Goal: Task Accomplishment & Management: Manage account settings

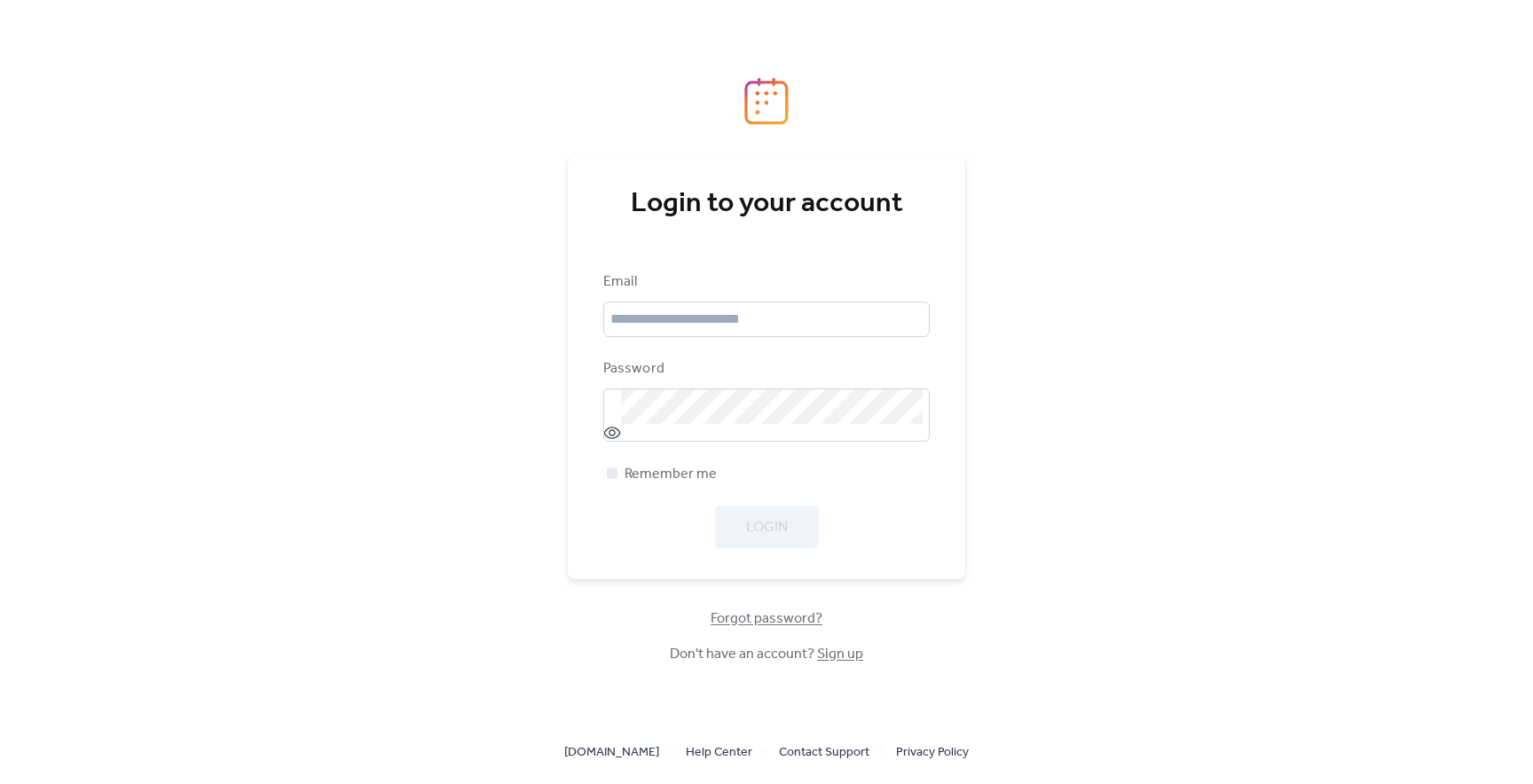
click at [842, 657] on link "Sign up" at bounding box center [840, 653] width 46 height 28
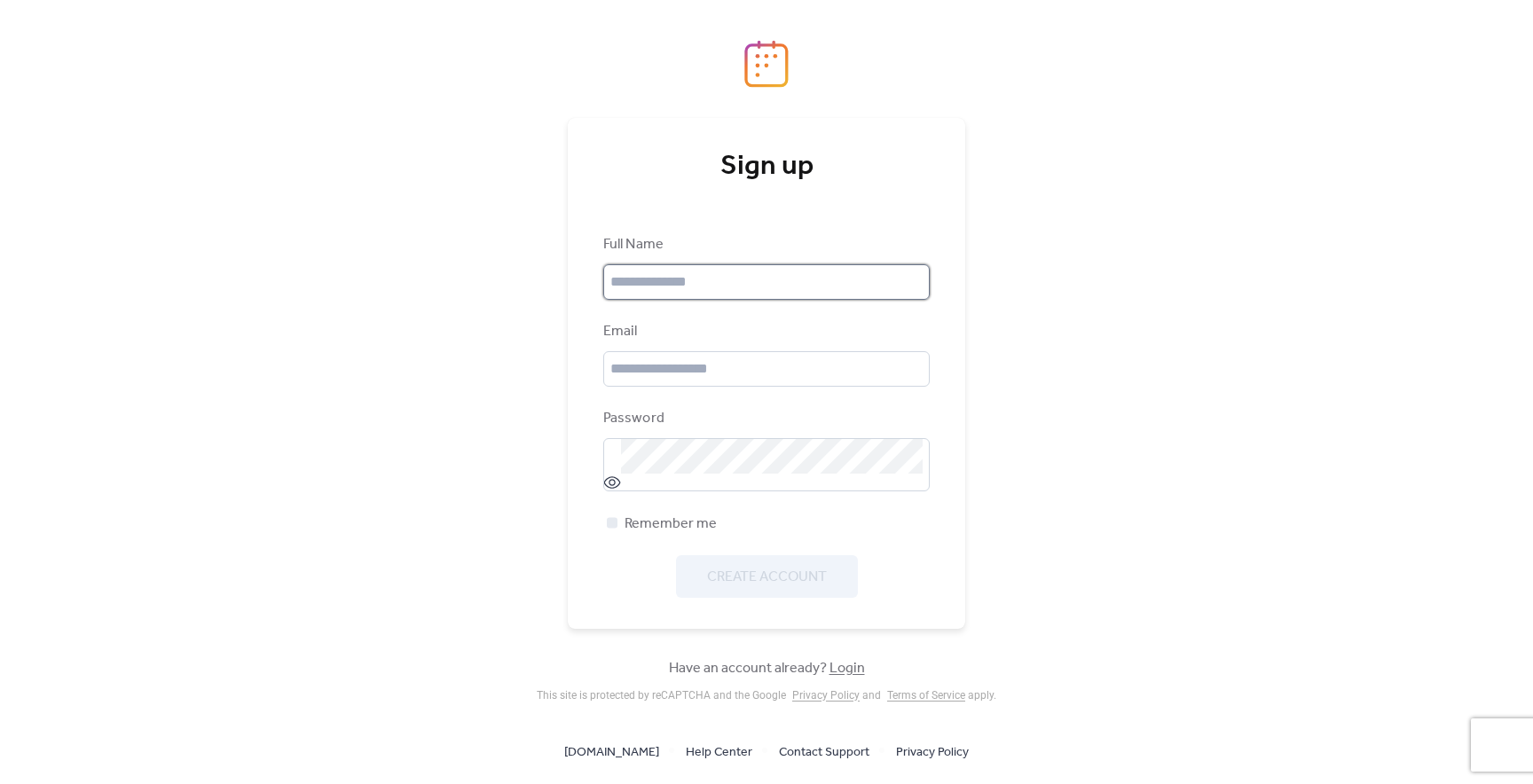
click at [711, 273] on input "text" at bounding box center [766, 282] width 327 height 36
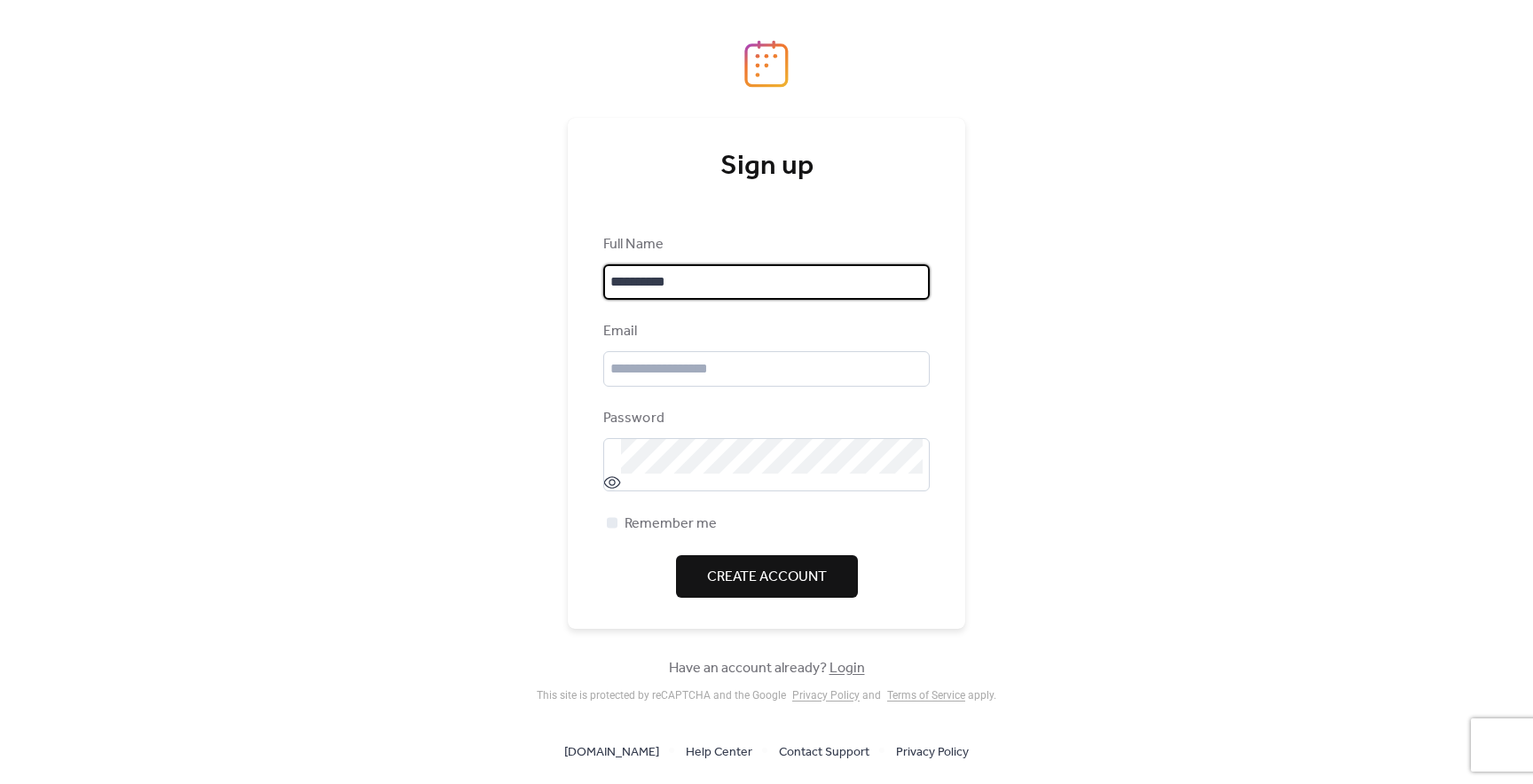
type input "**********"
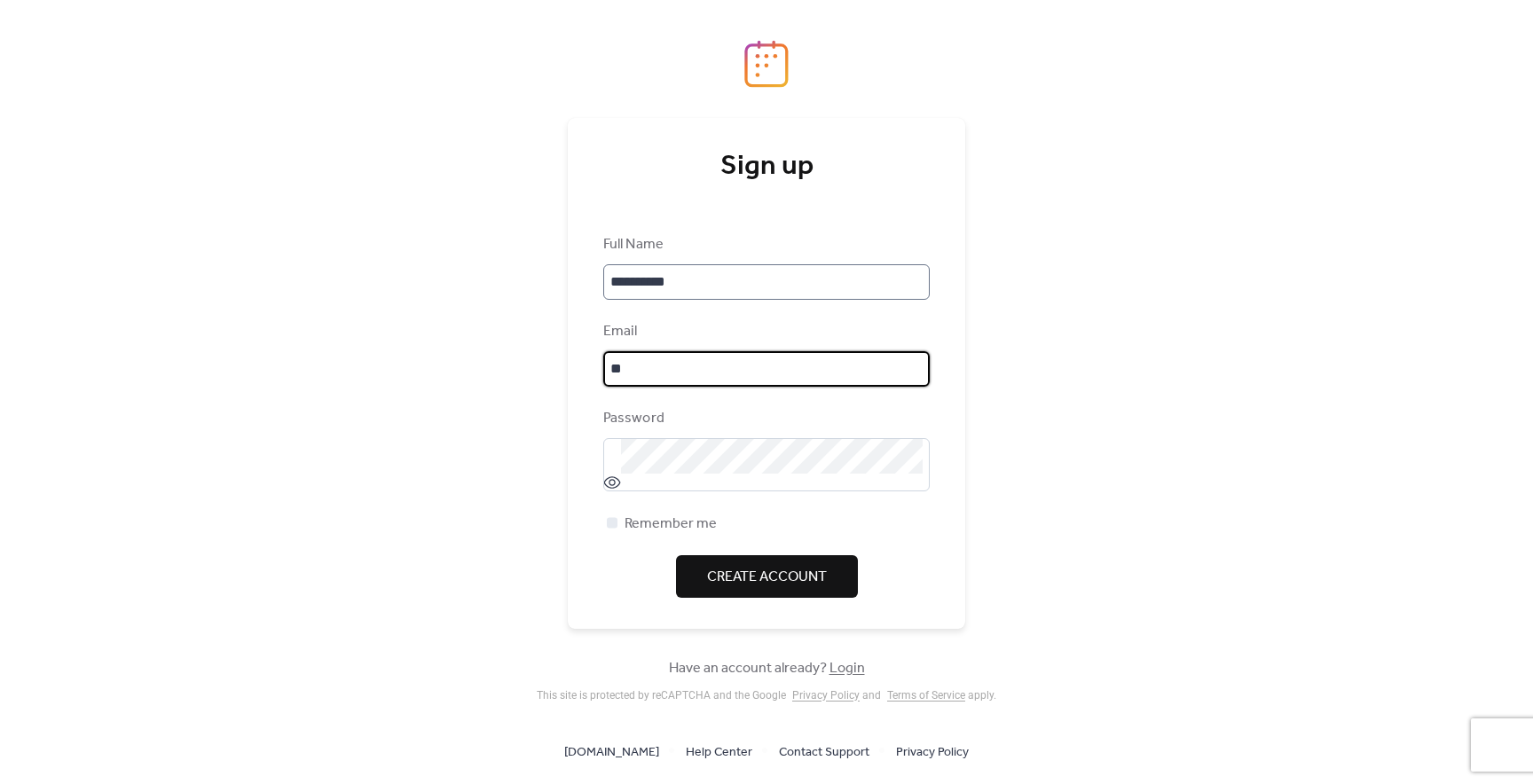
type input "*"
type input "**********"
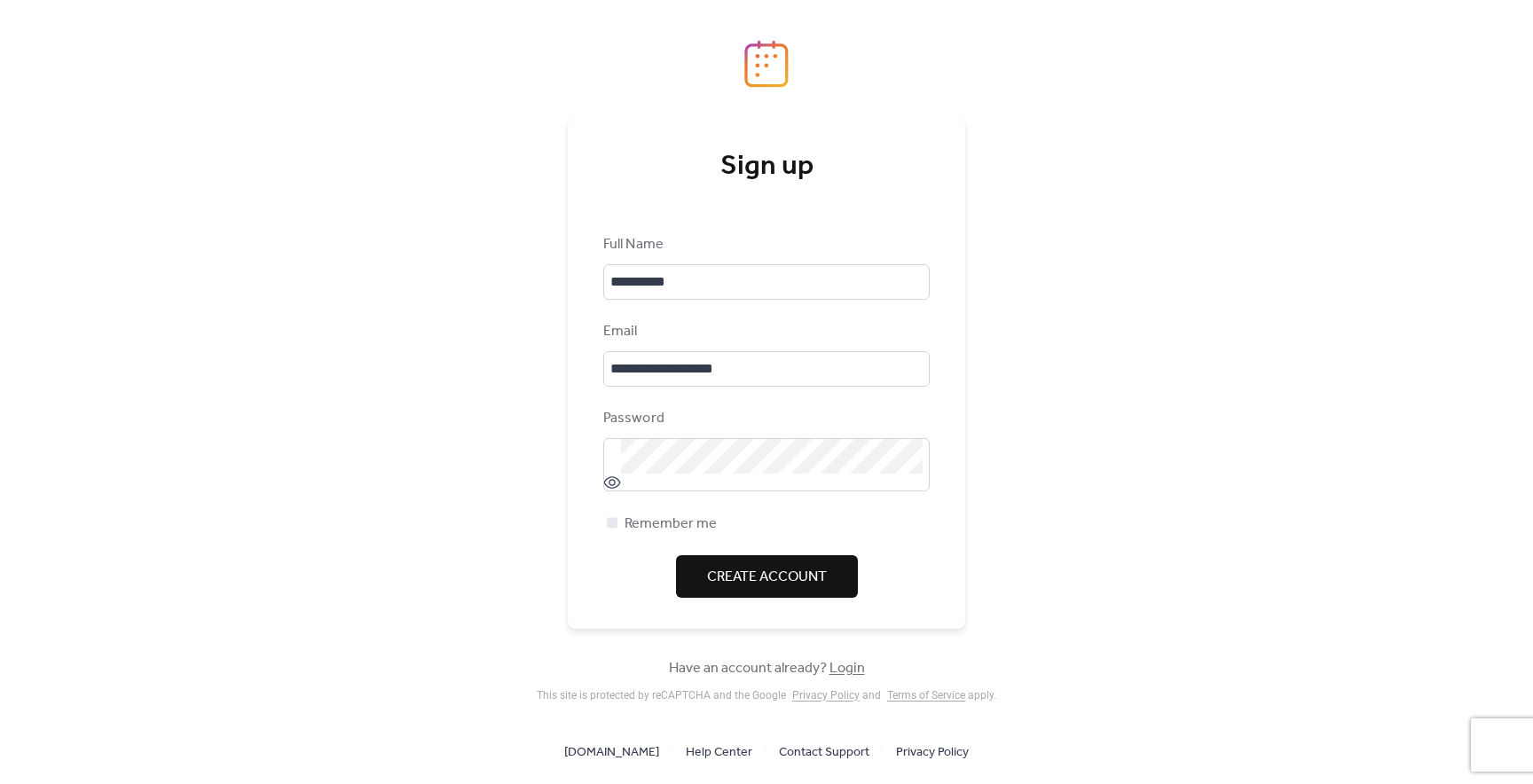
click at [681, 420] on div "Password" at bounding box center [764, 418] width 323 height 21
click at [715, 418] on div "Password" at bounding box center [764, 418] width 323 height 21
click at [610, 521] on div at bounding box center [612, 522] width 11 height 11
click at [614, 487] on icon at bounding box center [612, 482] width 17 height 12
click at [562, 448] on div "**********" at bounding box center [766, 370] width 459 height 661
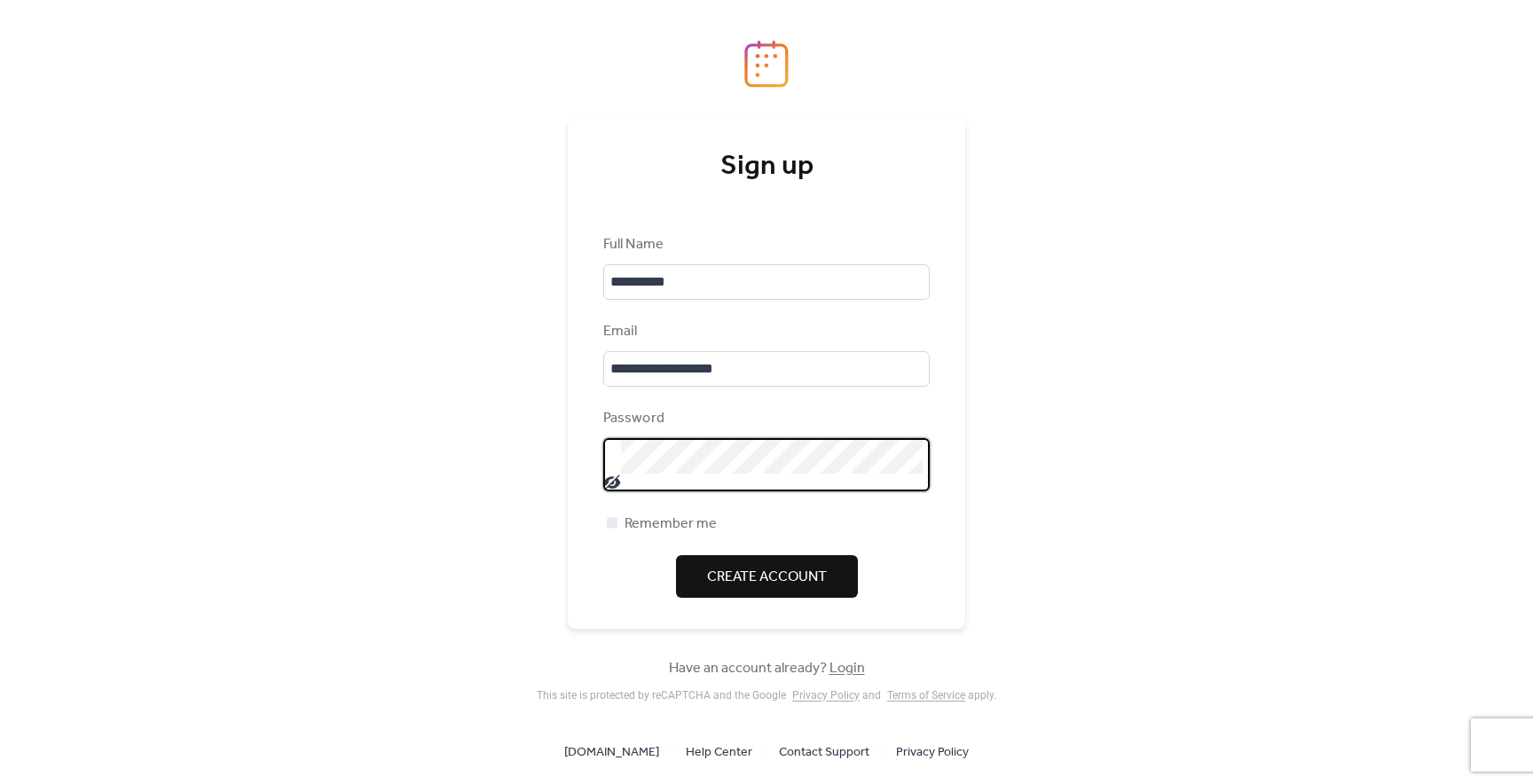
click at [761, 578] on span "Create Account" at bounding box center [766, 578] width 120 height 21
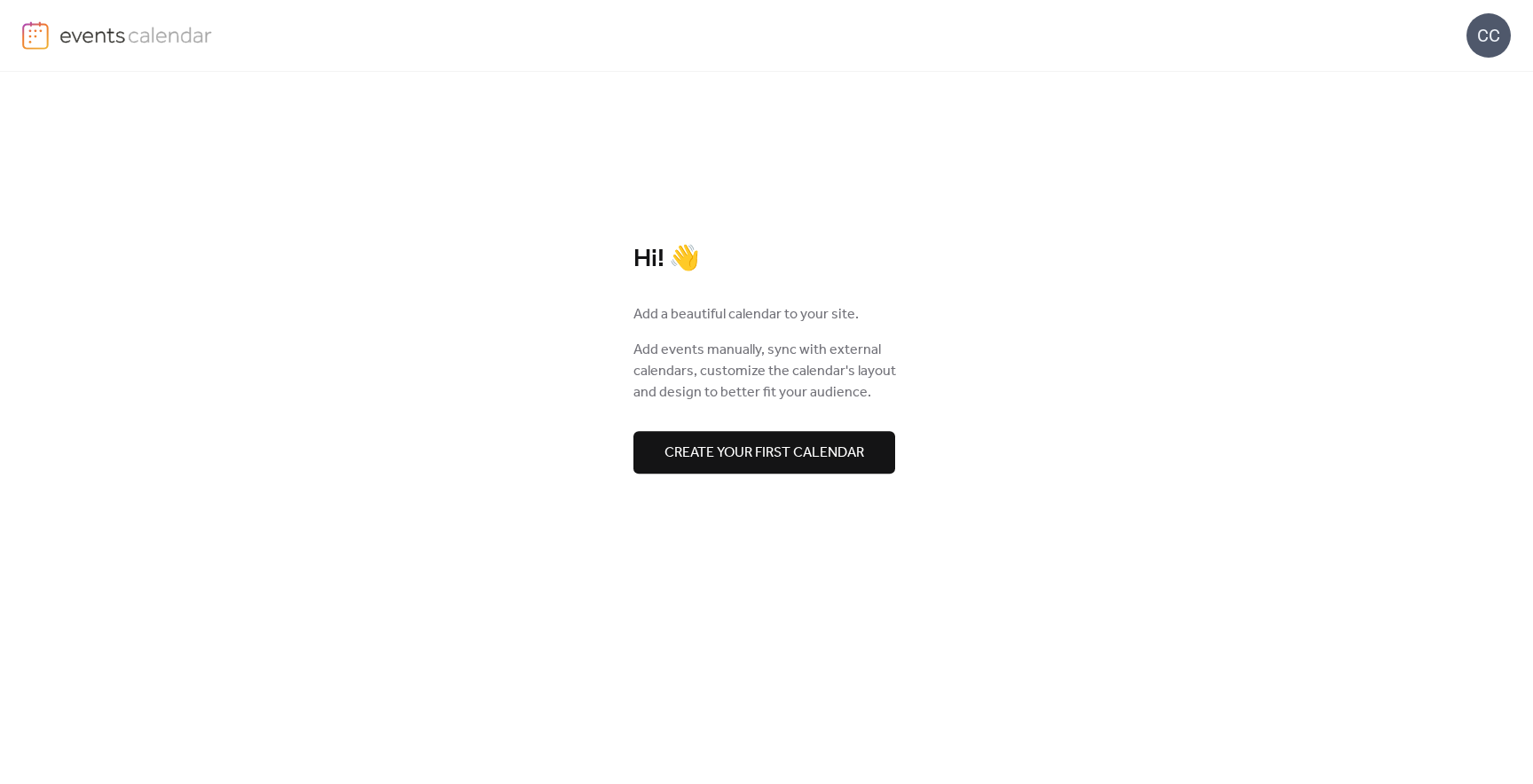
click at [1493, 37] on div "CC" at bounding box center [1488, 36] width 45 height 44
click at [1465, 83] on span "Account" at bounding box center [1453, 80] width 53 height 21
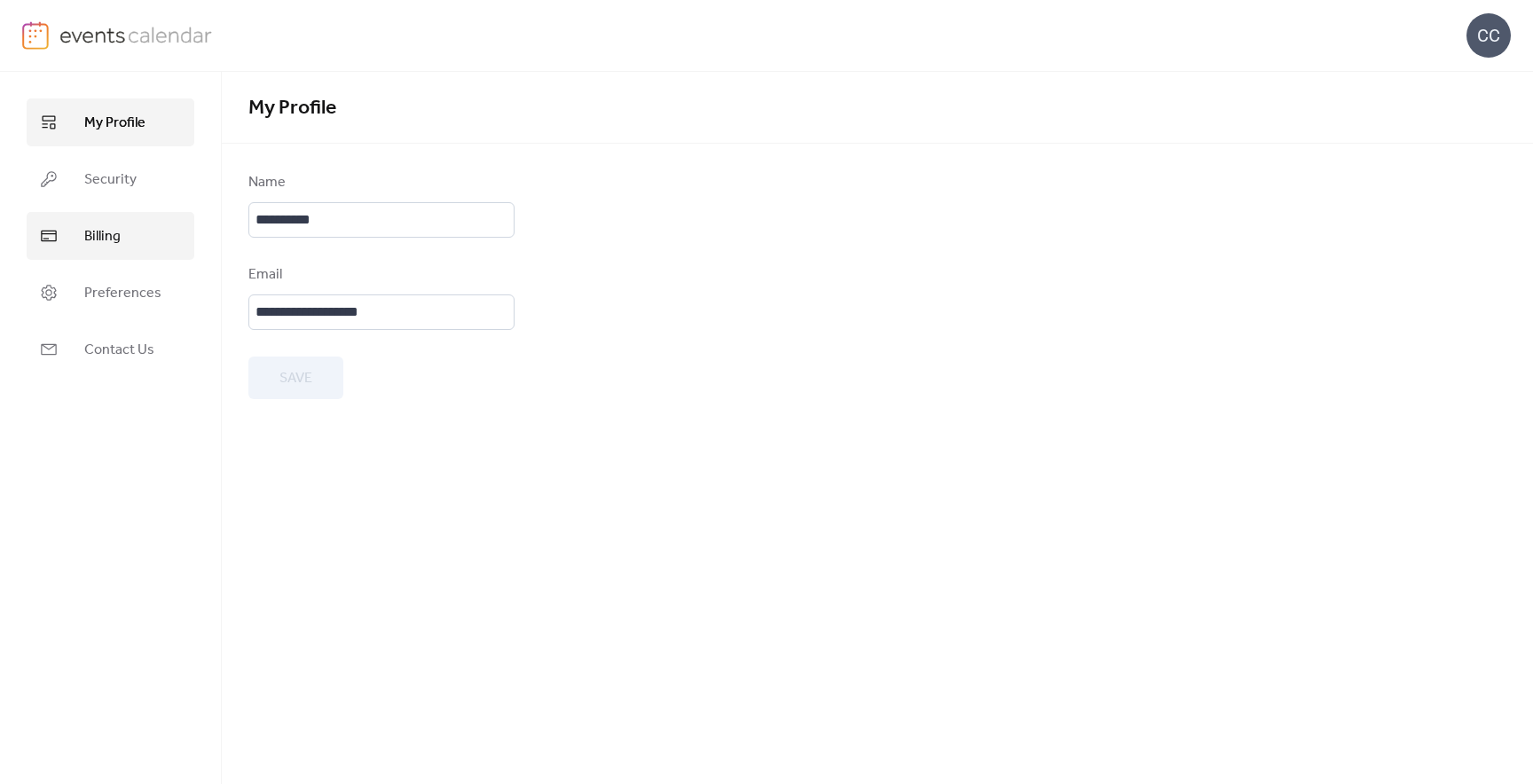
click at [101, 232] on span "Billing" at bounding box center [102, 237] width 36 height 21
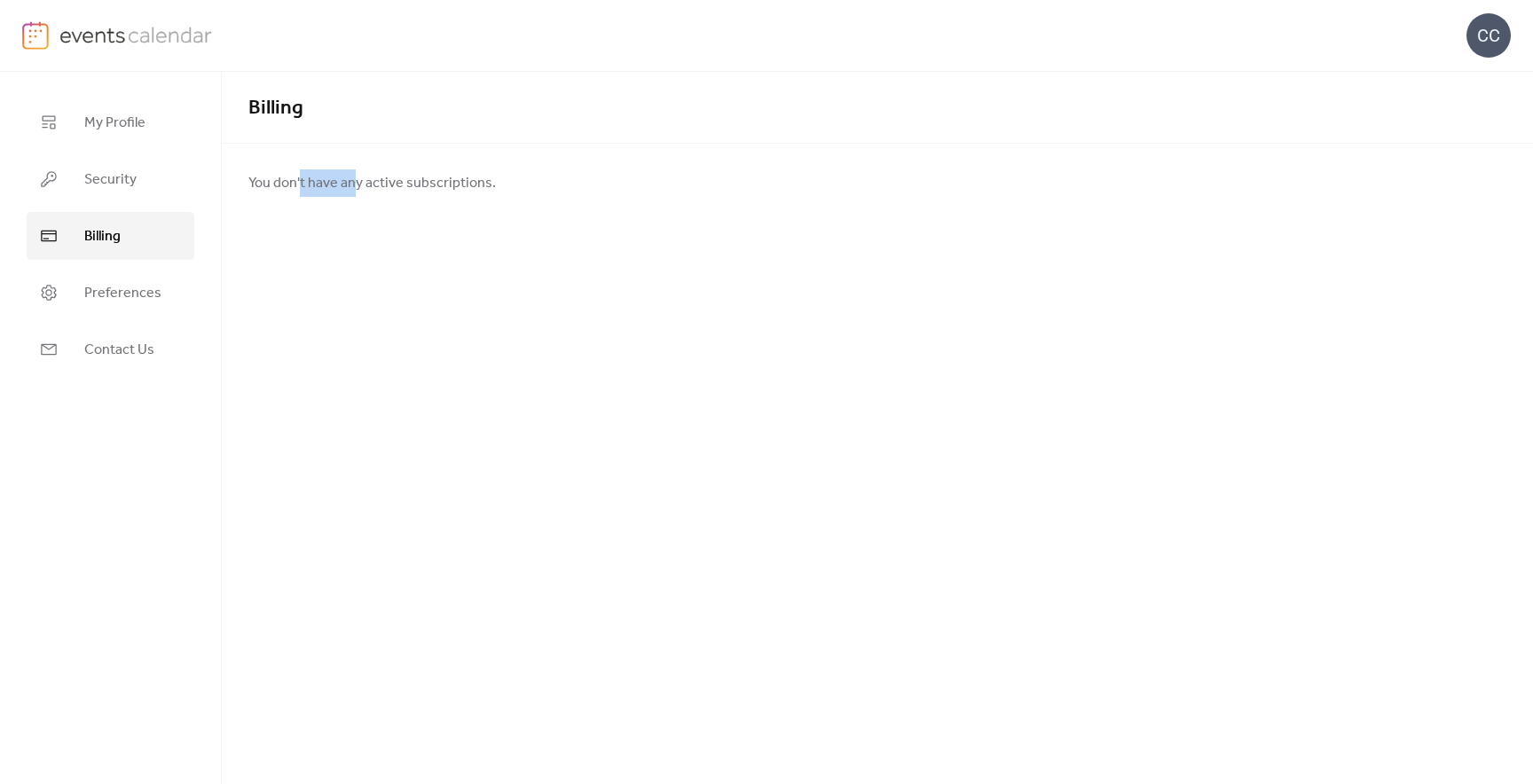
drag, startPoint x: 309, startPoint y: 180, endPoint x: 372, endPoint y: 181, distance: 63.0
click at [372, 181] on span "You don't have any active subscriptions." at bounding box center [372, 183] width 247 height 21
click at [410, 193] on span "You don't have any active subscriptions." at bounding box center [372, 183] width 247 height 21
click at [133, 289] on span "Preferences" at bounding box center [123, 294] width 77 height 21
click at [139, 231] on link "Billing" at bounding box center [110, 236] width 167 height 48
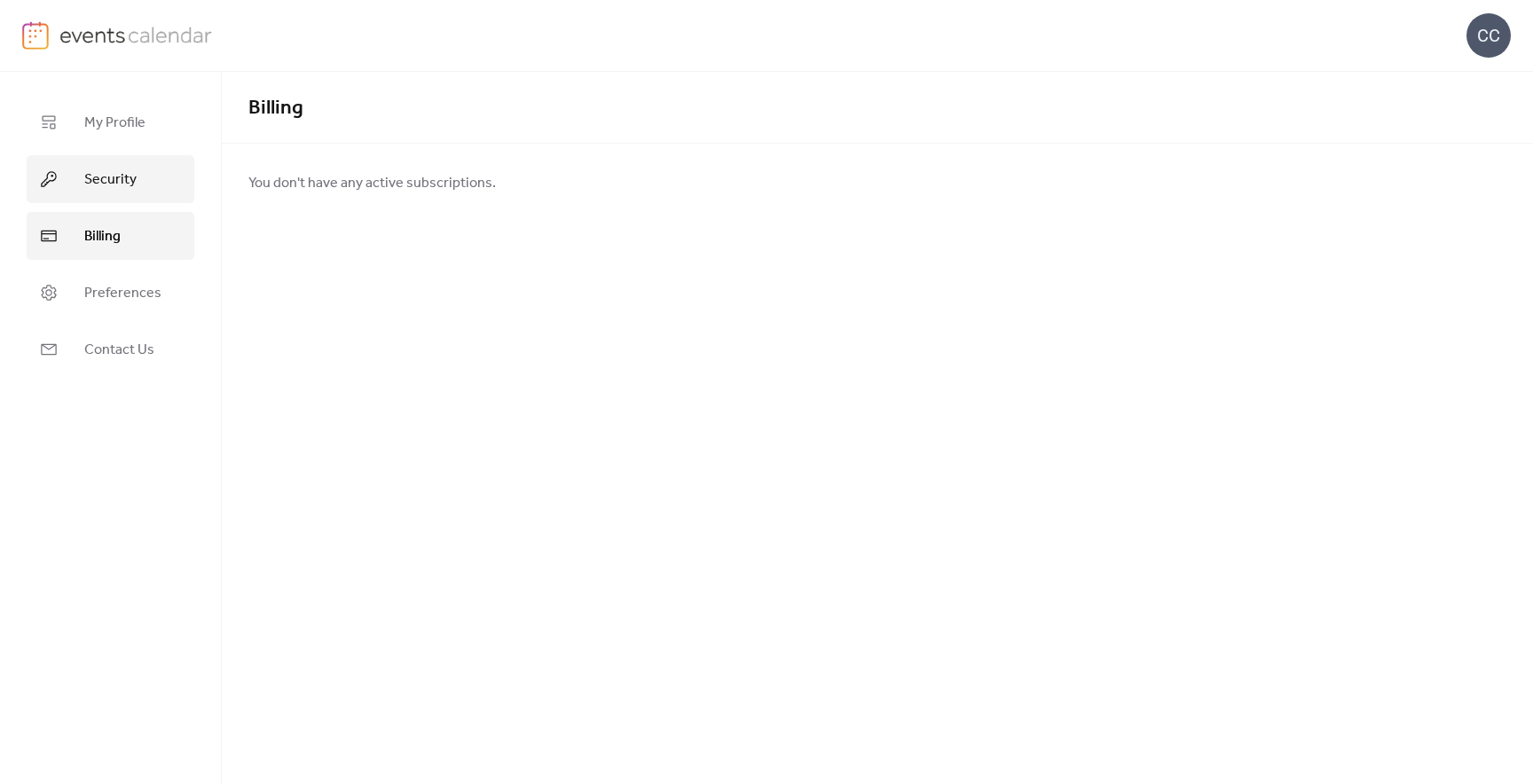
click at [114, 176] on span "Security" at bounding box center [110, 180] width 53 height 21
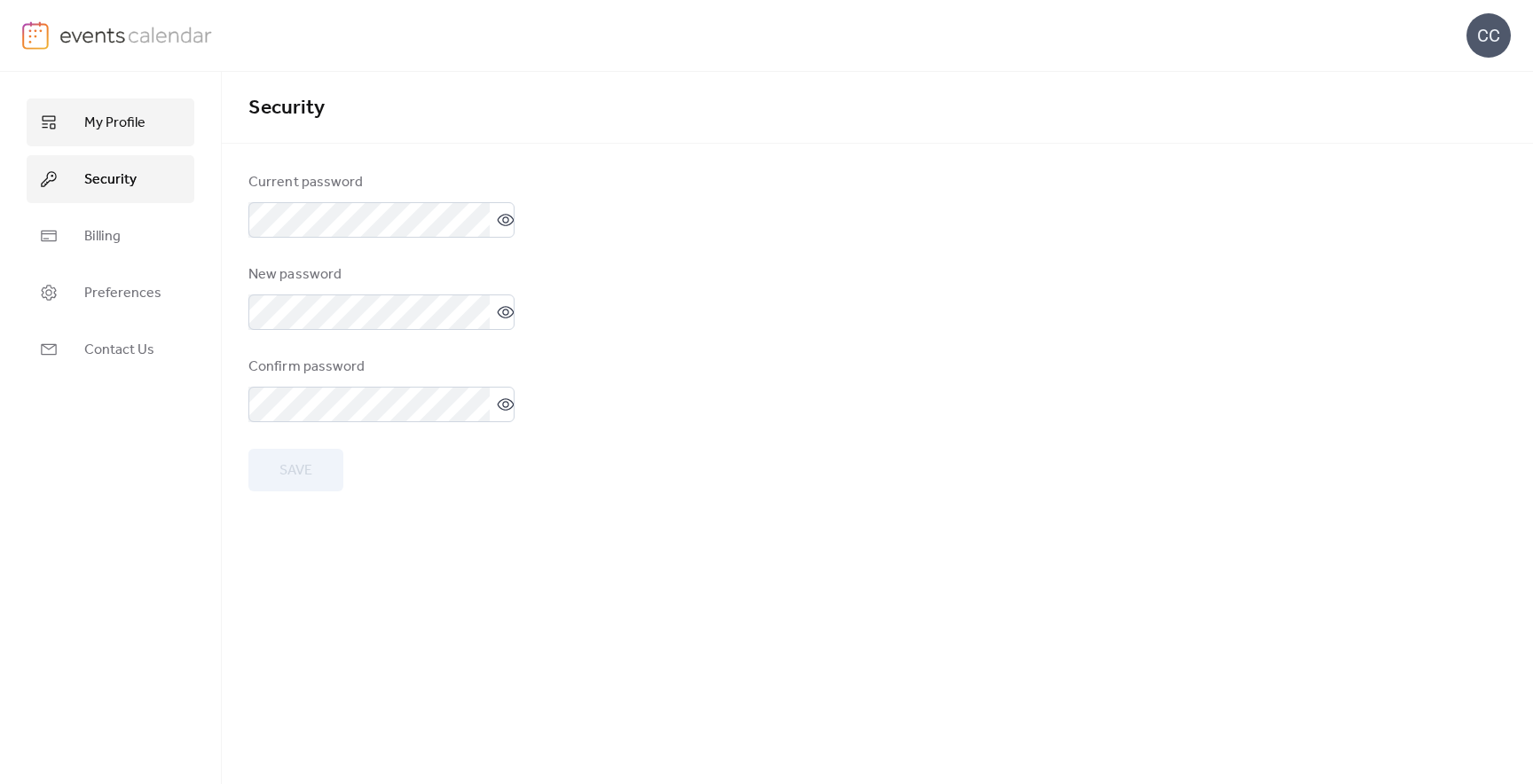
click at [116, 113] on span "My Profile" at bounding box center [115, 124] width 61 height 21
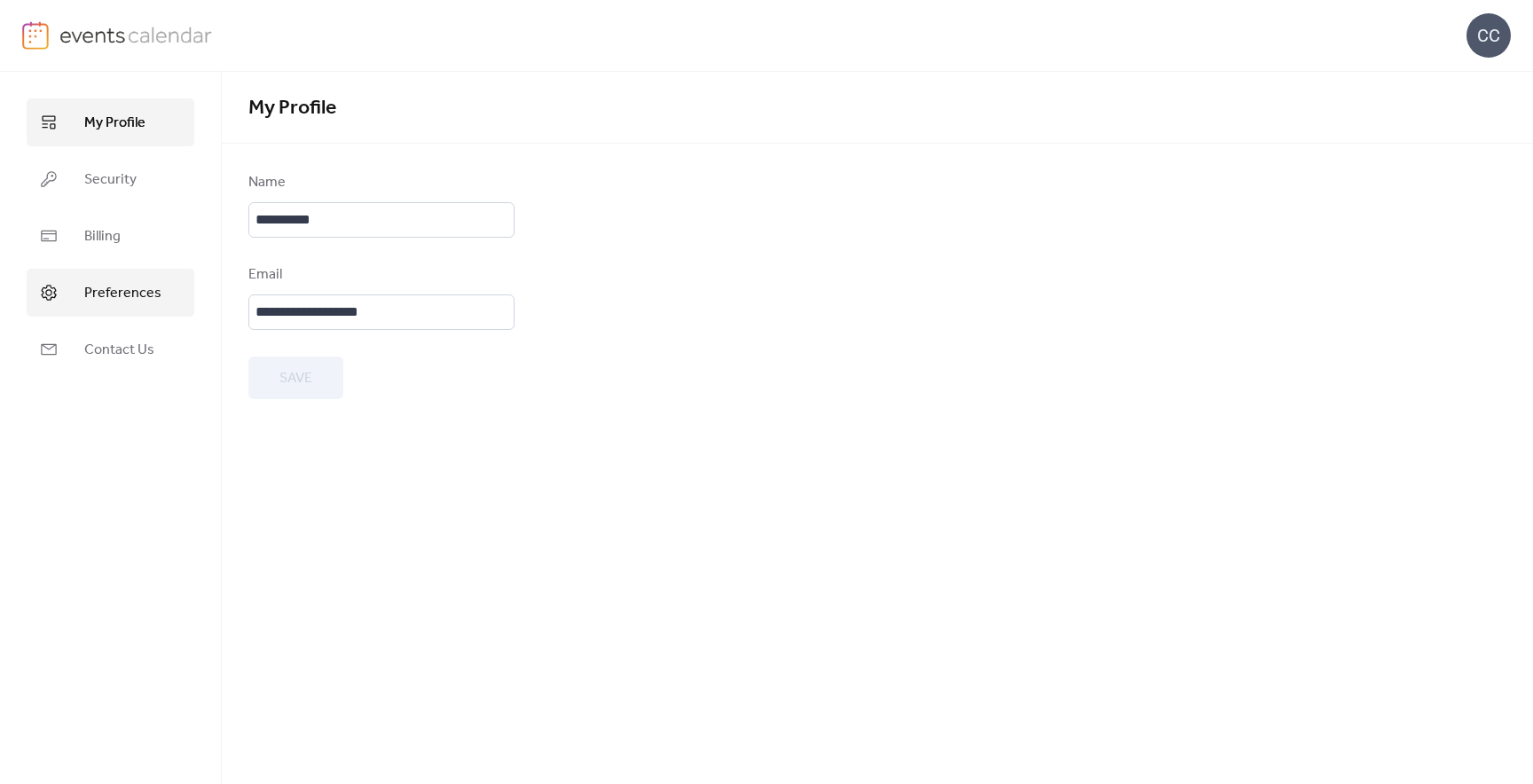
click at [119, 278] on link "Preferences" at bounding box center [110, 293] width 167 height 48
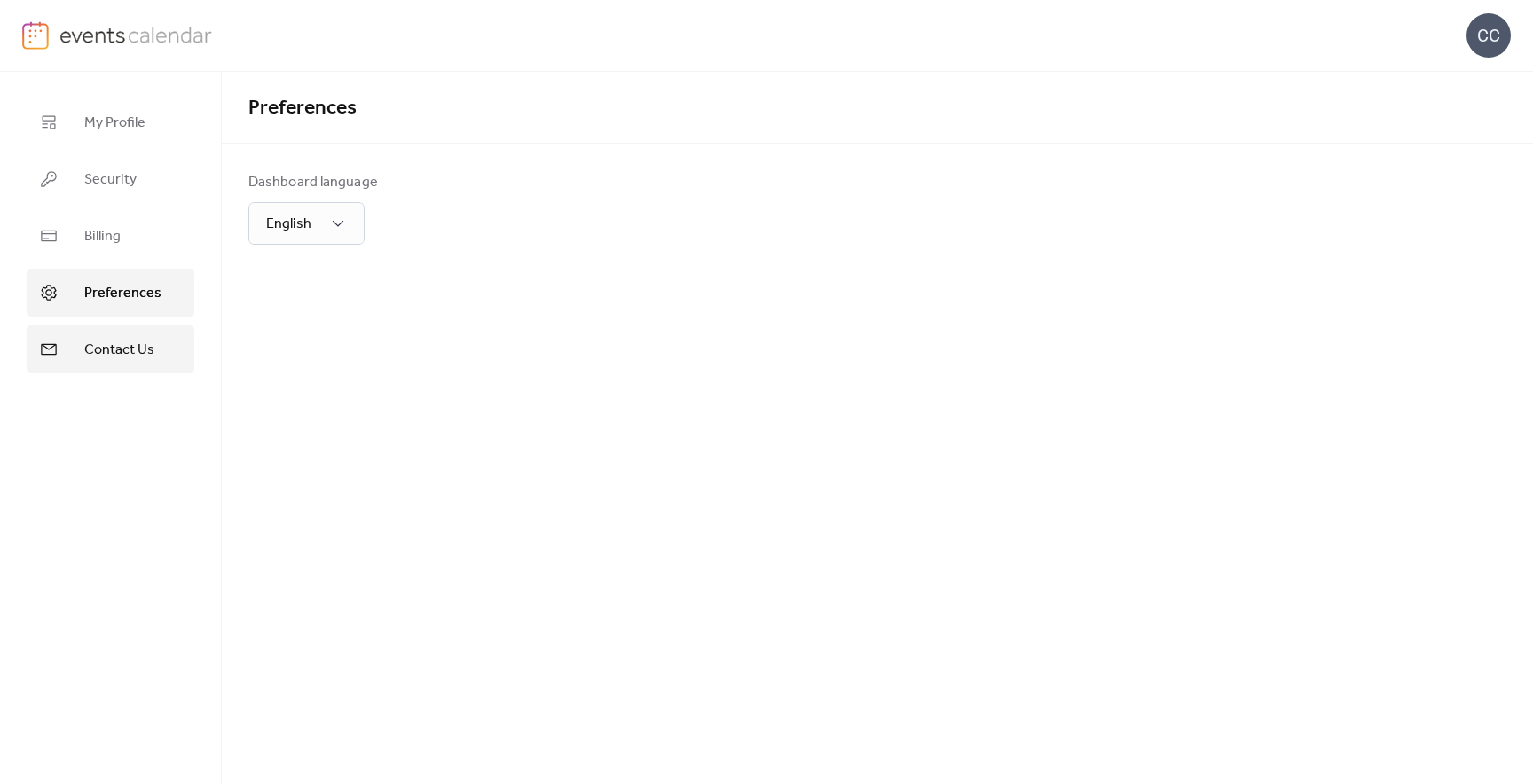
click at [122, 335] on link "Contact Us" at bounding box center [110, 350] width 167 height 48
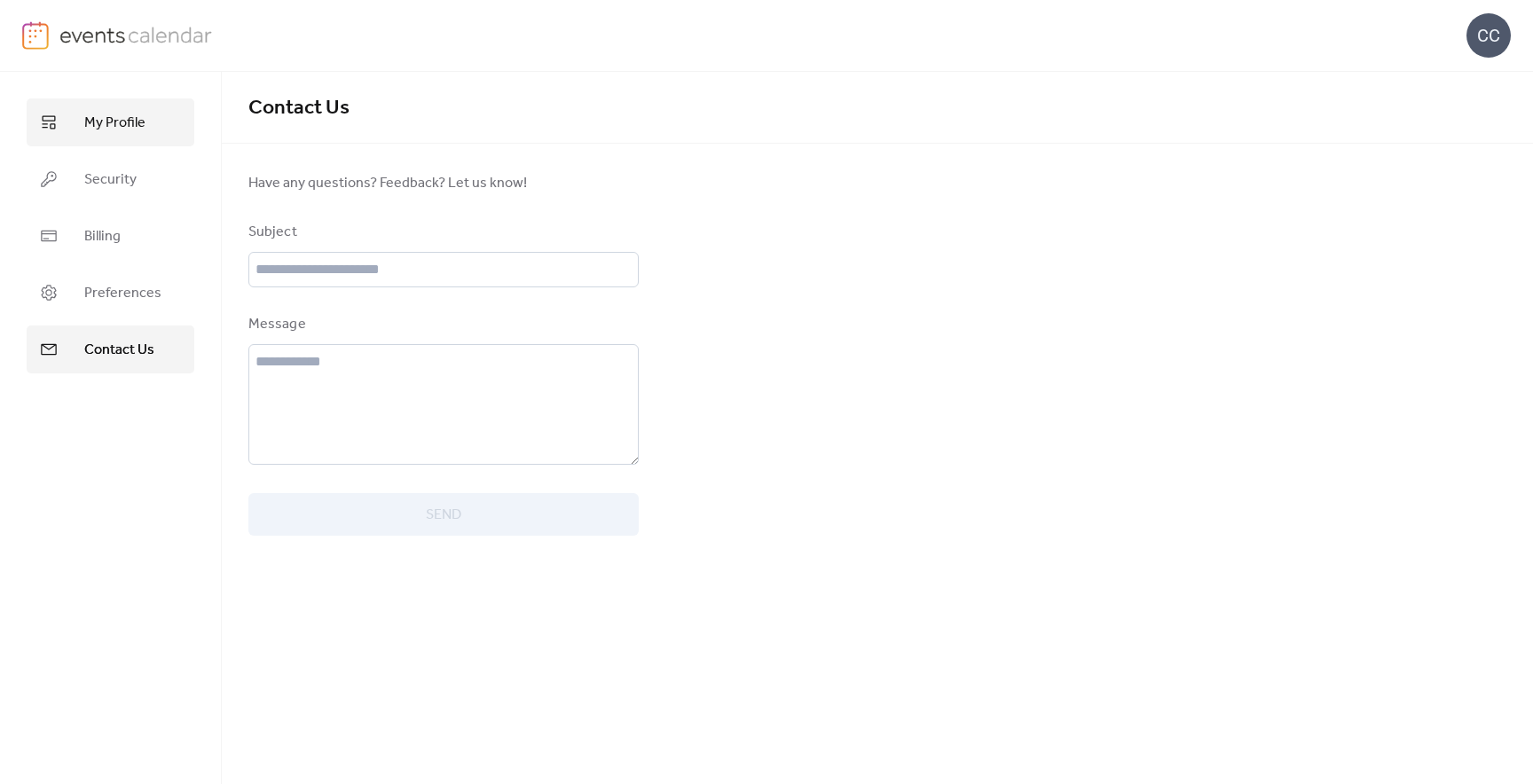
click at [101, 145] on link "My Profile" at bounding box center [110, 123] width 167 height 48
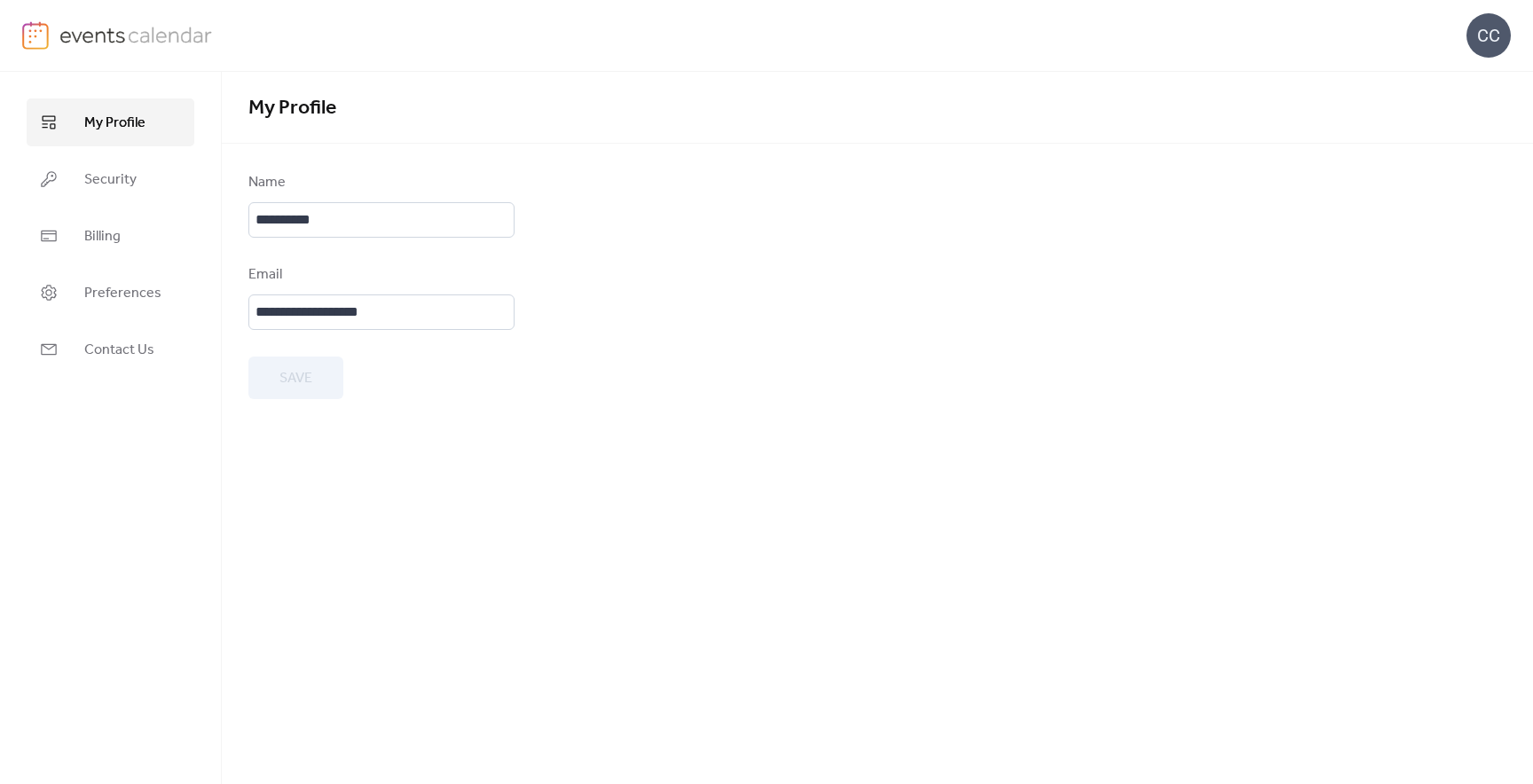
click at [1496, 39] on div "CC" at bounding box center [1488, 36] width 45 height 44
click at [1468, 83] on span "Account" at bounding box center [1453, 80] width 53 height 21
drag, startPoint x: 105, startPoint y: 234, endPoint x: 109, endPoint y: 173, distance: 61.1
click at [105, 233] on span "Billing" at bounding box center [102, 237] width 36 height 21
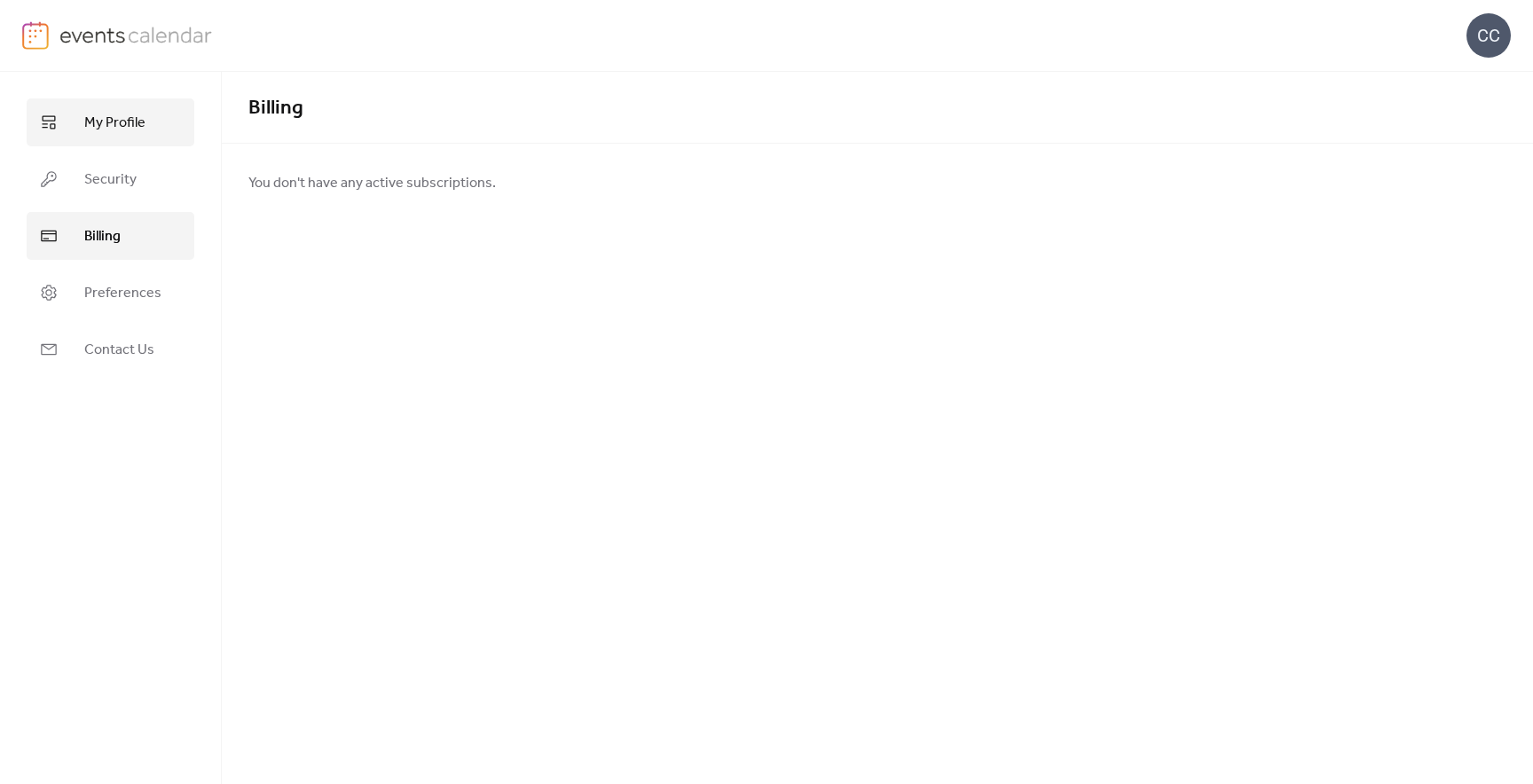
click at [108, 117] on span "My Profile" at bounding box center [115, 124] width 61 height 21
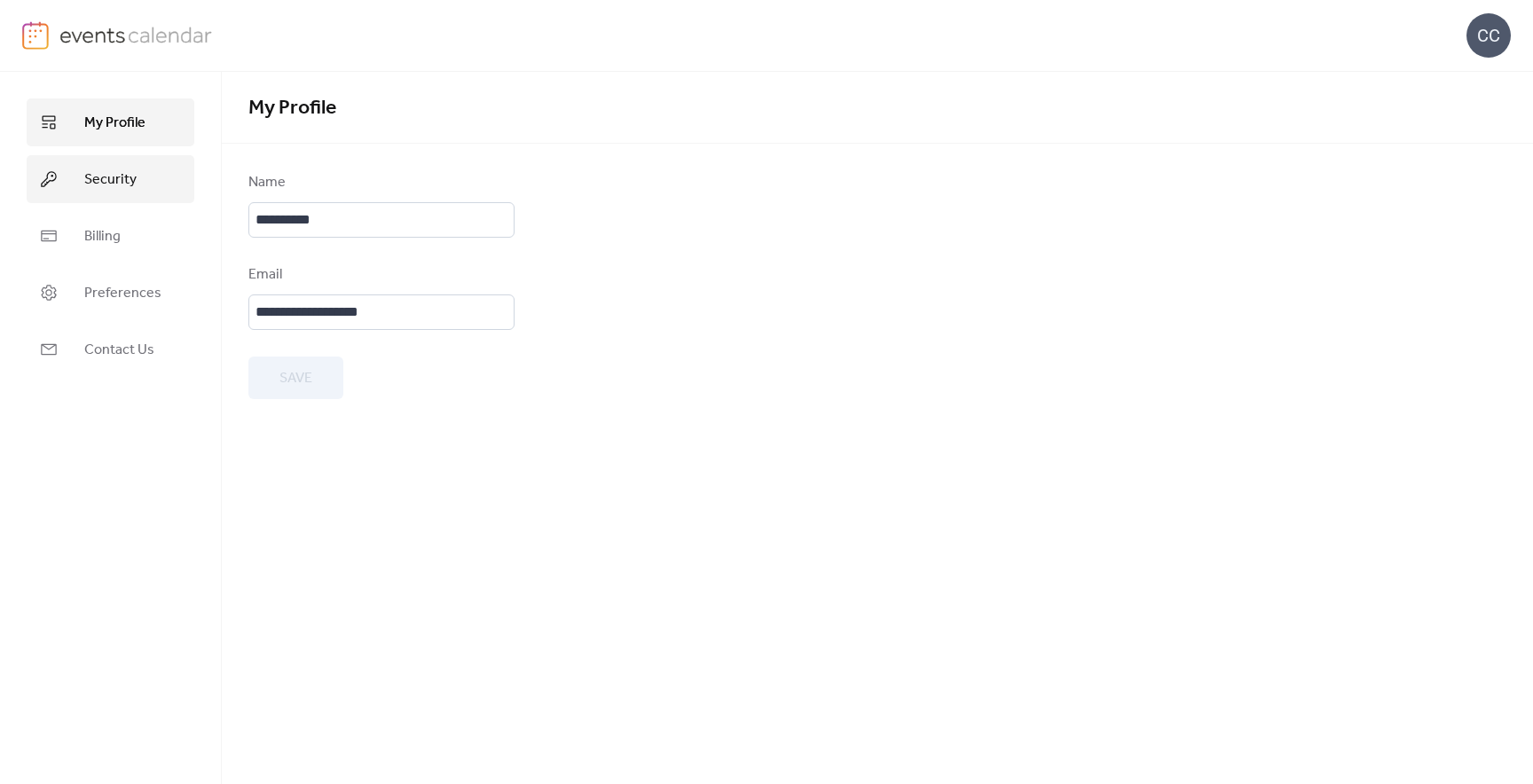
click at [110, 174] on span "Security" at bounding box center [110, 180] width 53 height 21
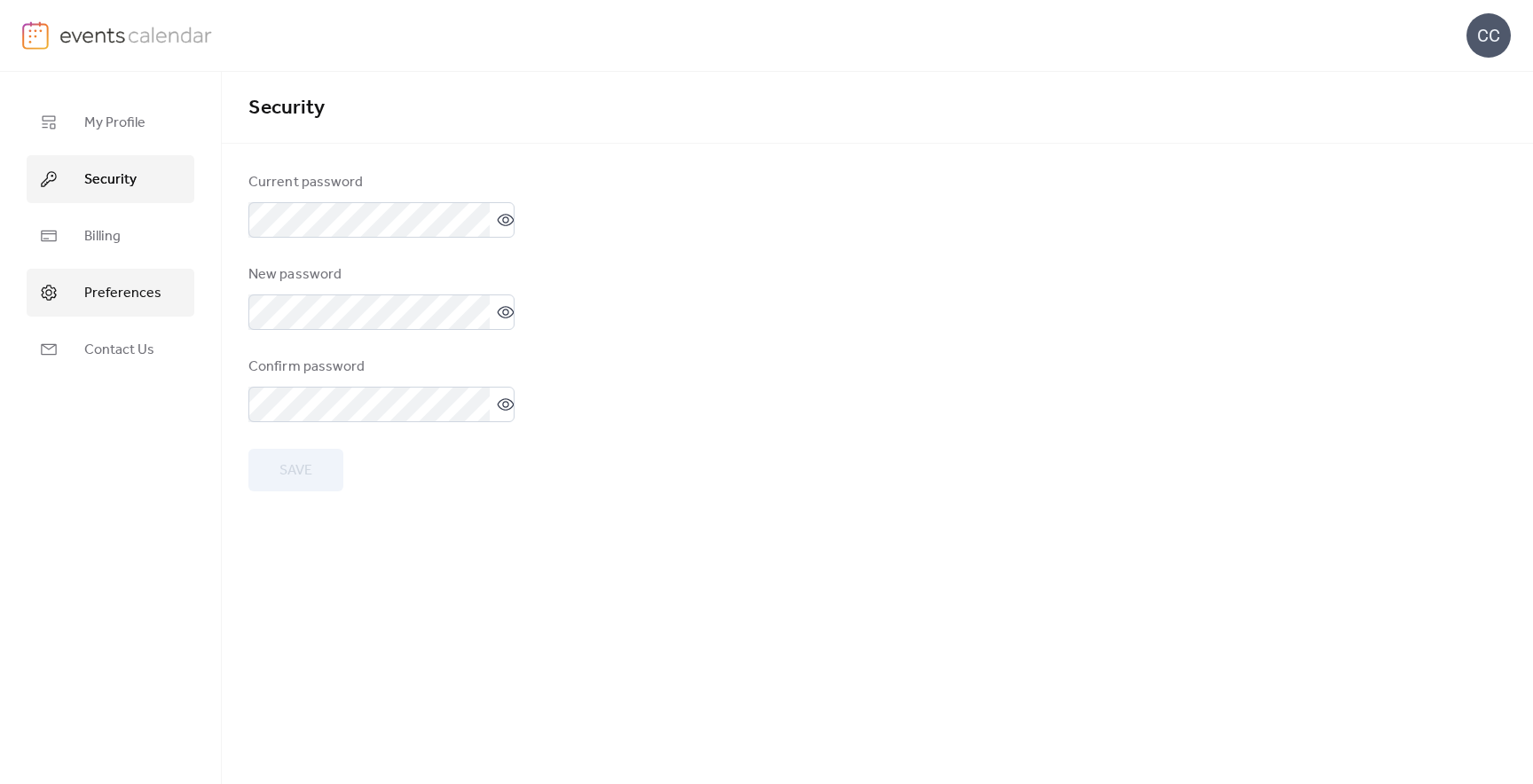
click at [106, 284] on span "Preferences" at bounding box center [123, 294] width 77 height 21
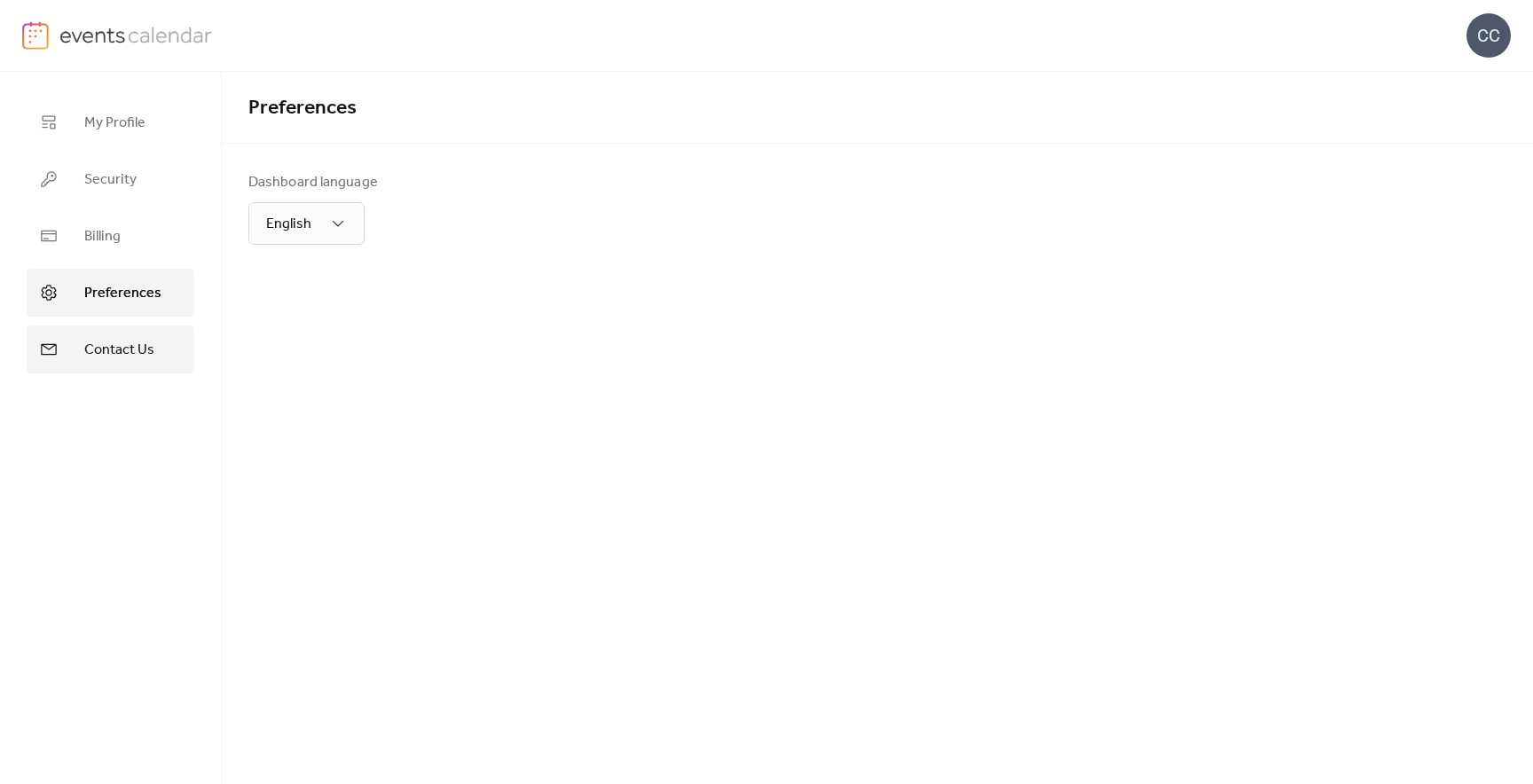
click at [107, 344] on span "Contact Us" at bounding box center [119, 351] width 70 height 21
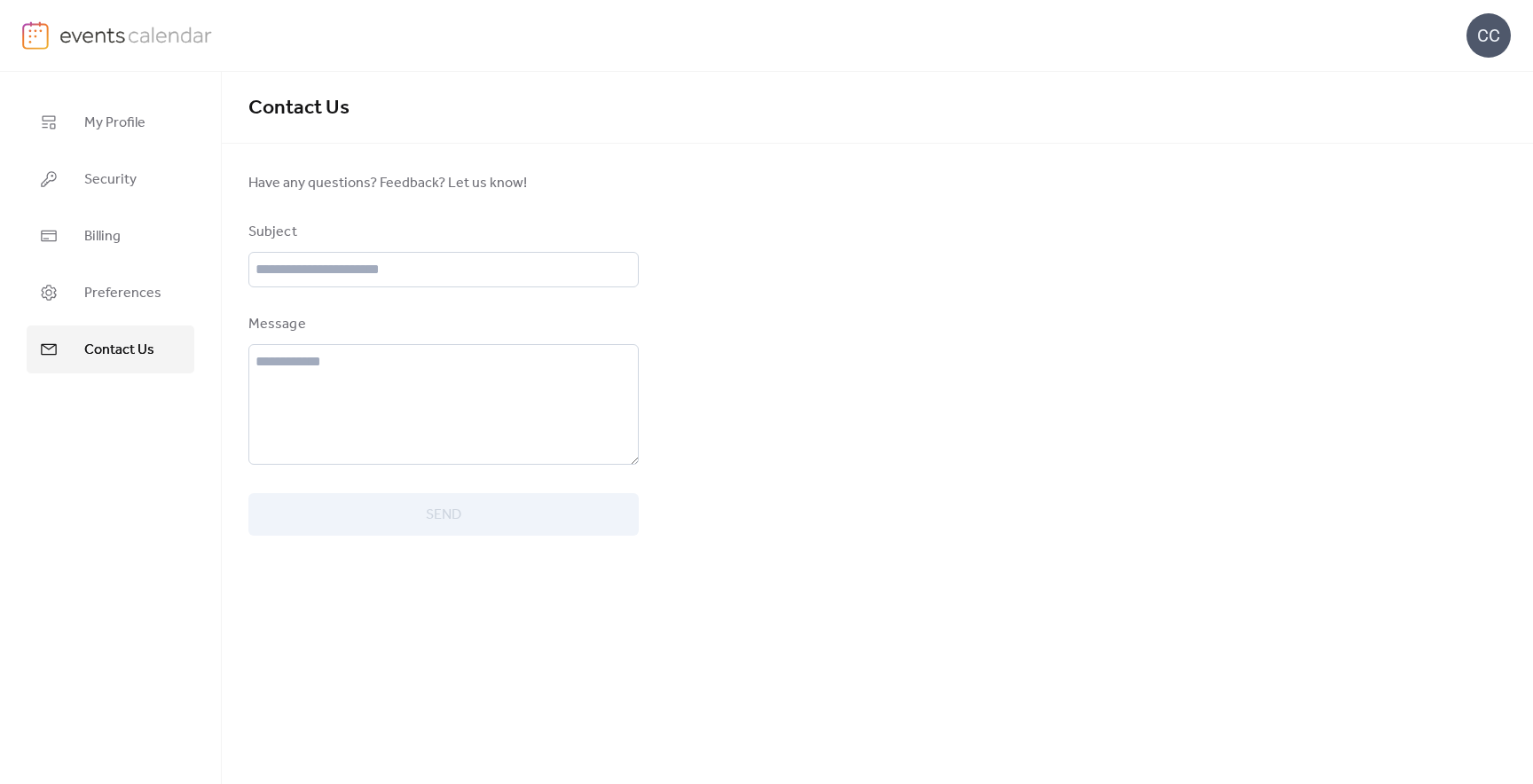
click at [96, 146] on ul "My Profile Security Billing Preferences Contact Us" at bounding box center [110, 236] width 167 height 275
click at [95, 137] on link "My Profile" at bounding box center [110, 123] width 167 height 48
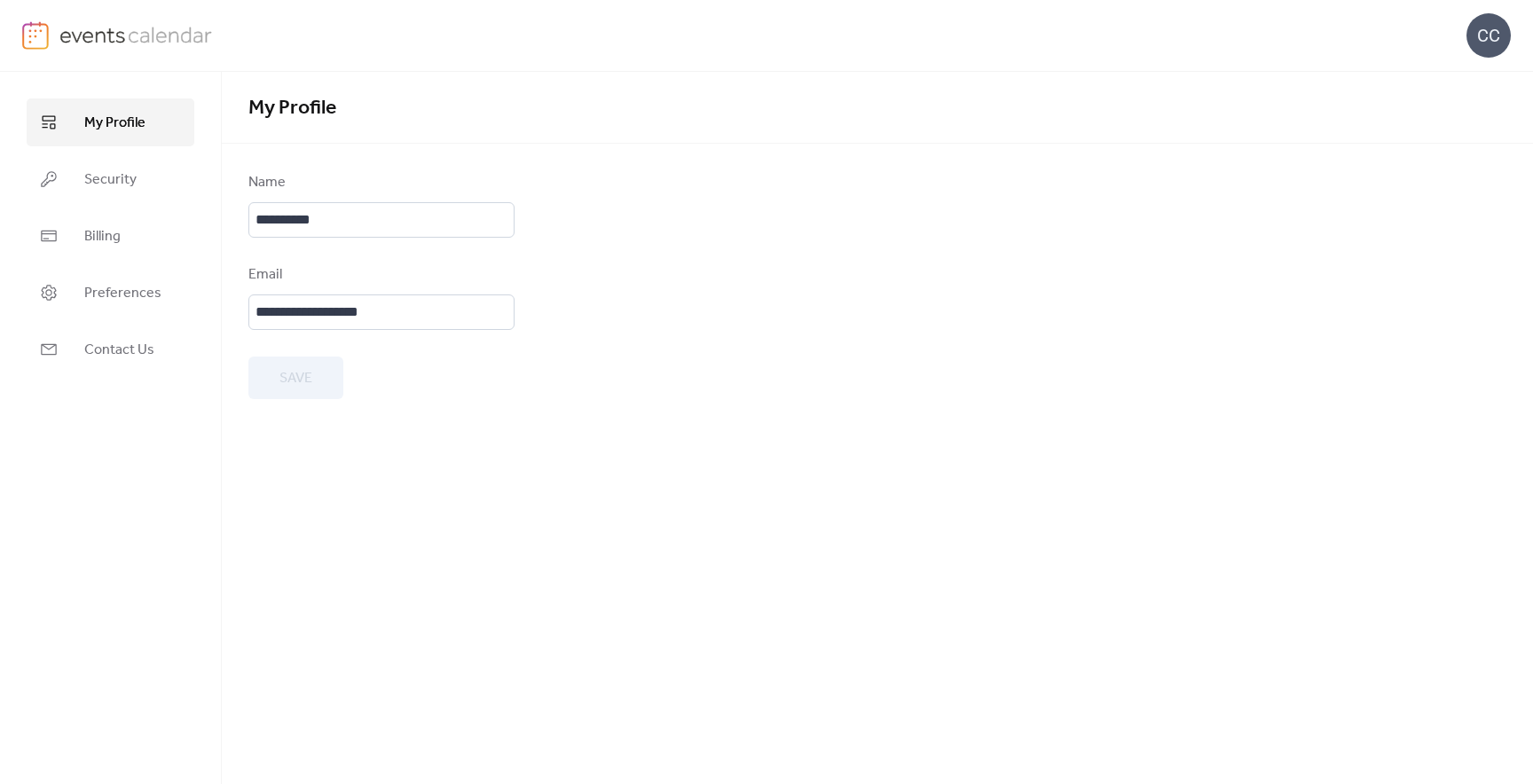
click at [1507, 38] on div "CC" at bounding box center [1488, 36] width 45 height 44
click at [1428, 90] on span "Account" at bounding box center [1453, 80] width 53 height 21
